Goal: Navigation & Orientation: Find specific page/section

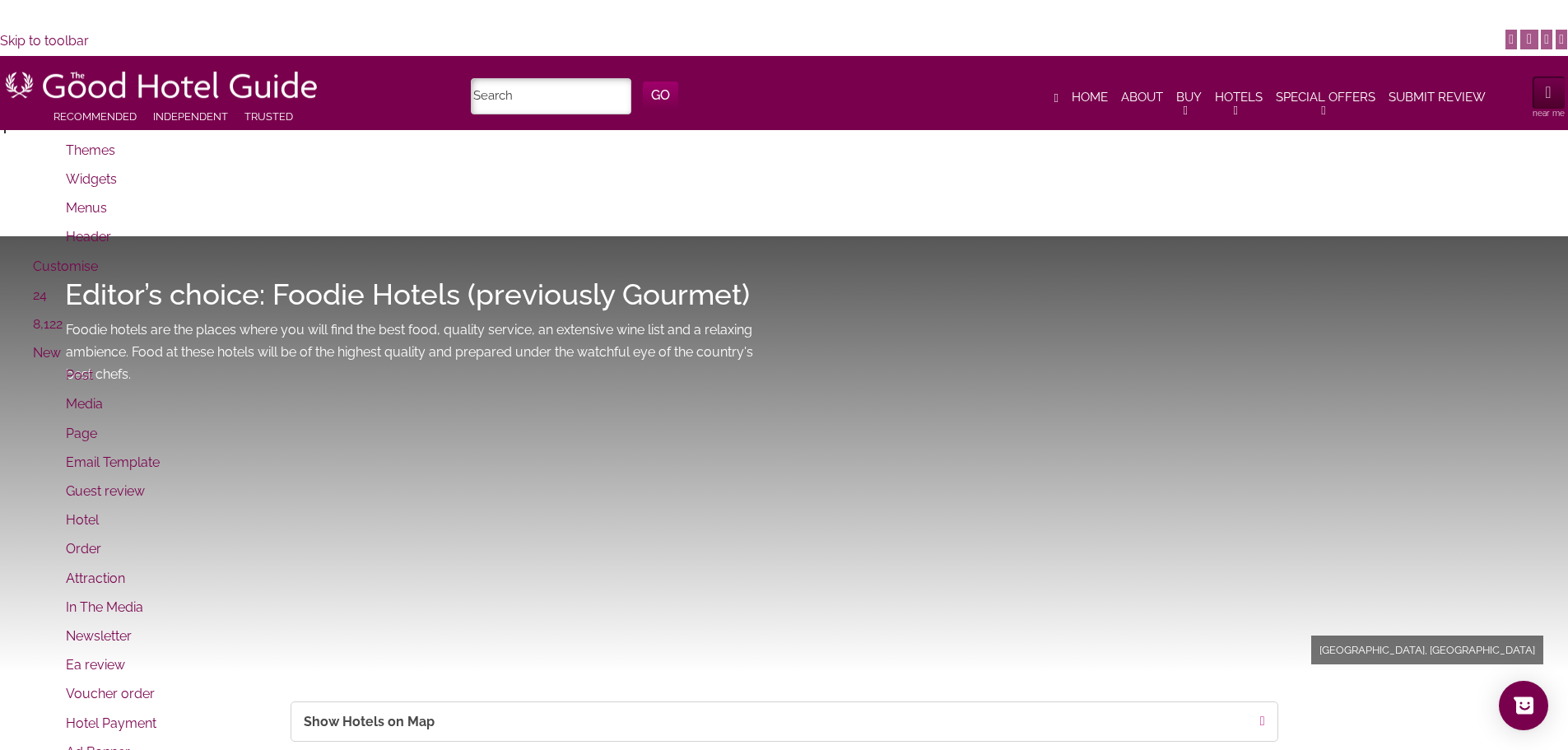
click at [1145, 96] on span "About" at bounding box center [1142, 98] width 42 height 17
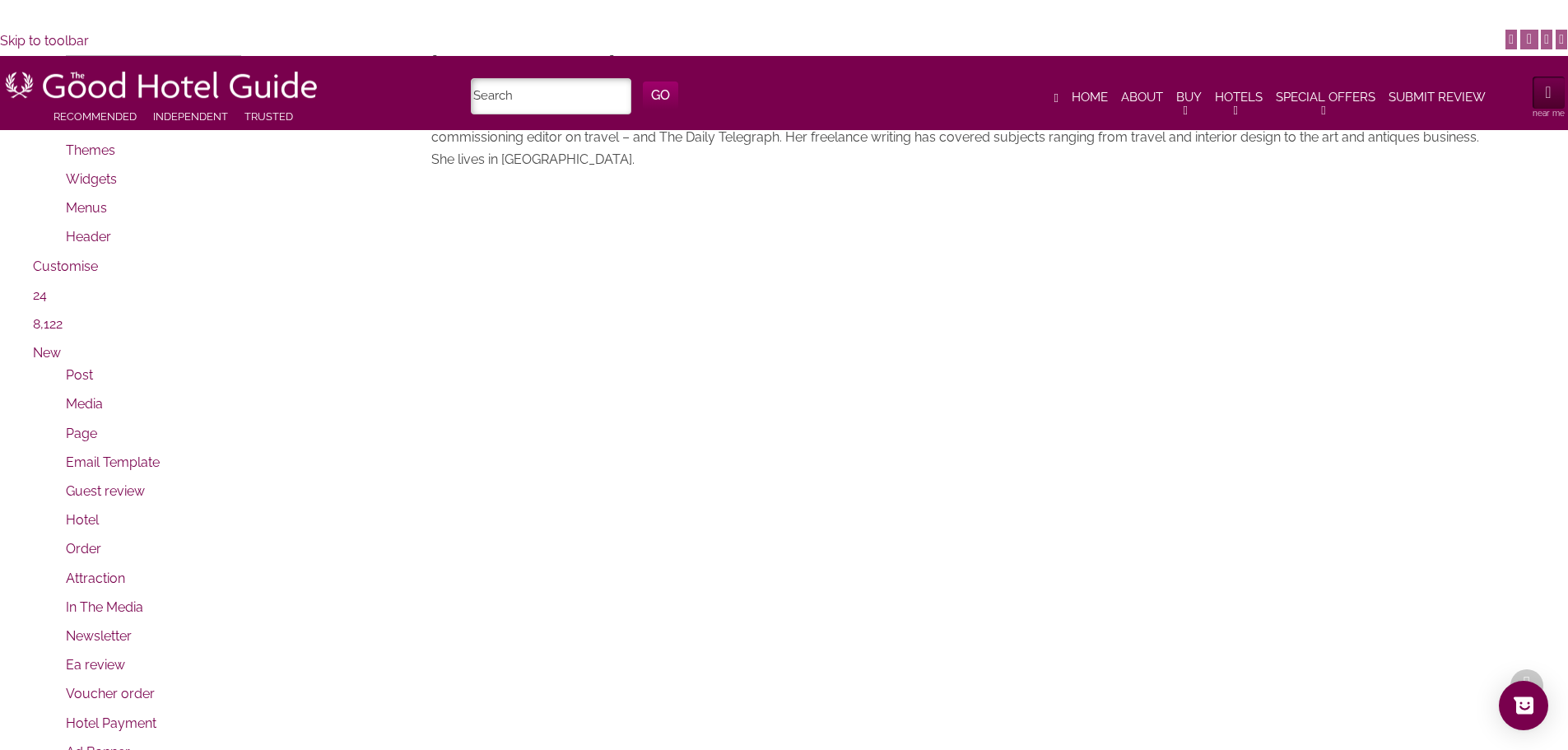
scroll to position [1812, 0]
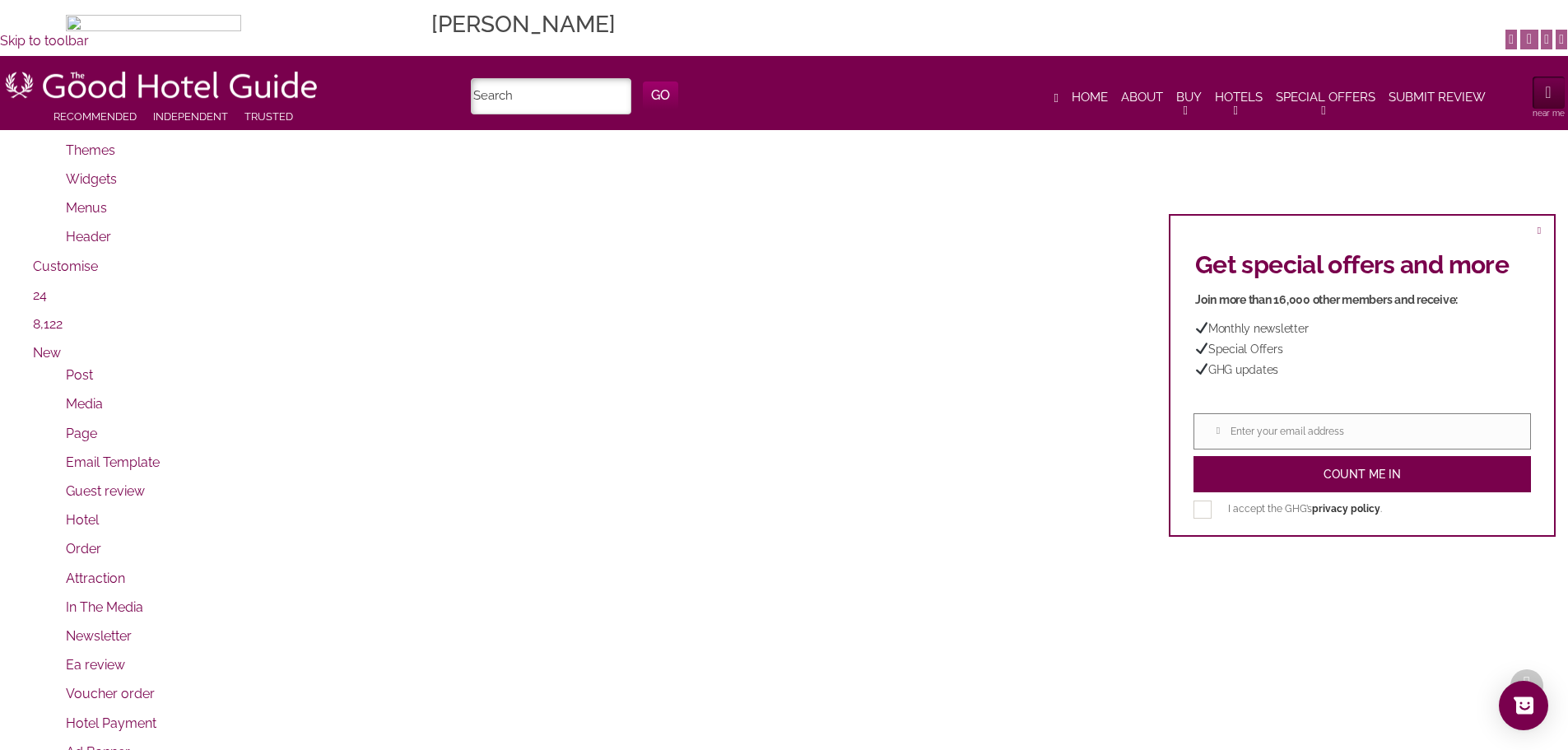
scroll to position [1482, 0]
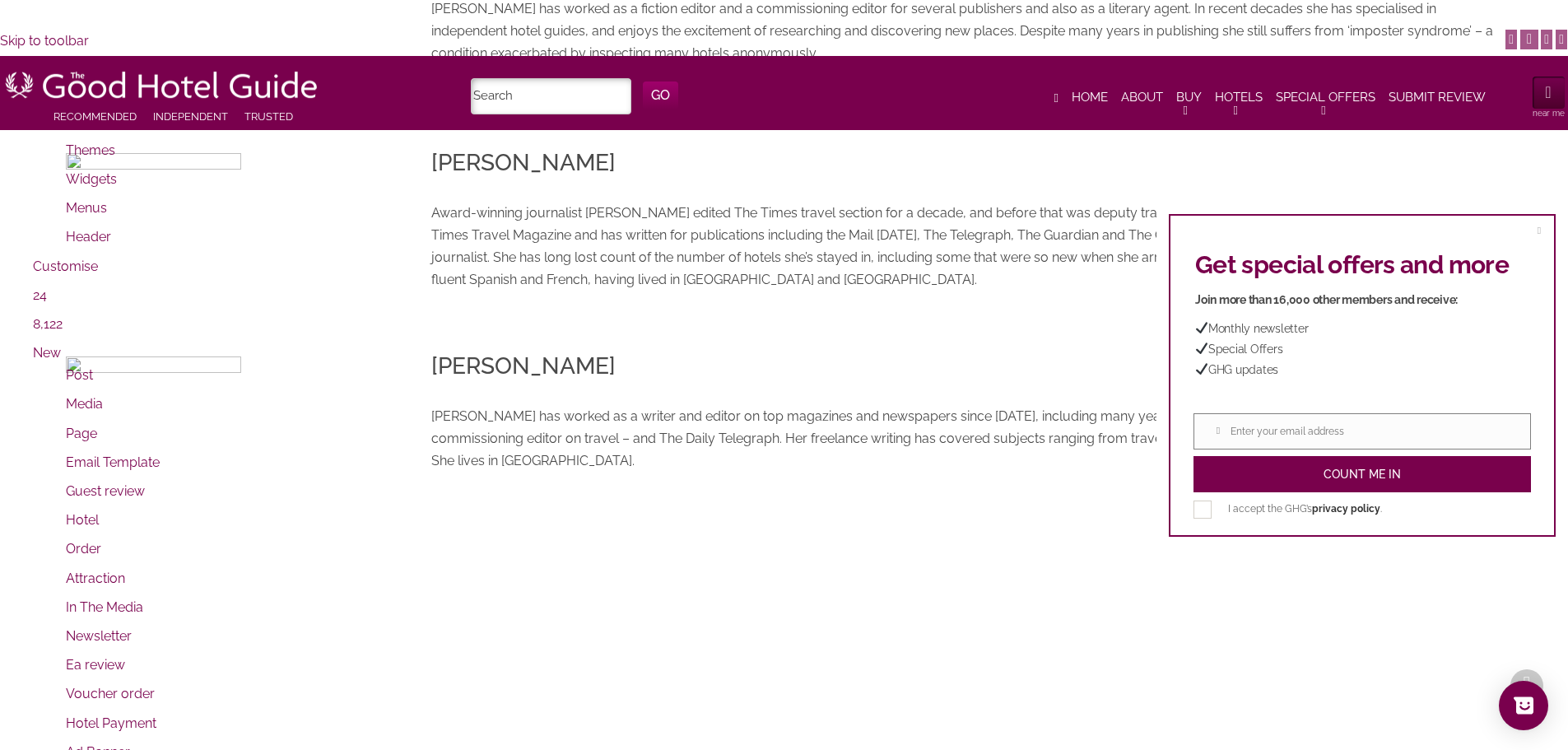
click at [1538, 229] on span at bounding box center [1540, 230] width 4 height 10
